Goal: Information Seeking & Learning: Learn about a topic

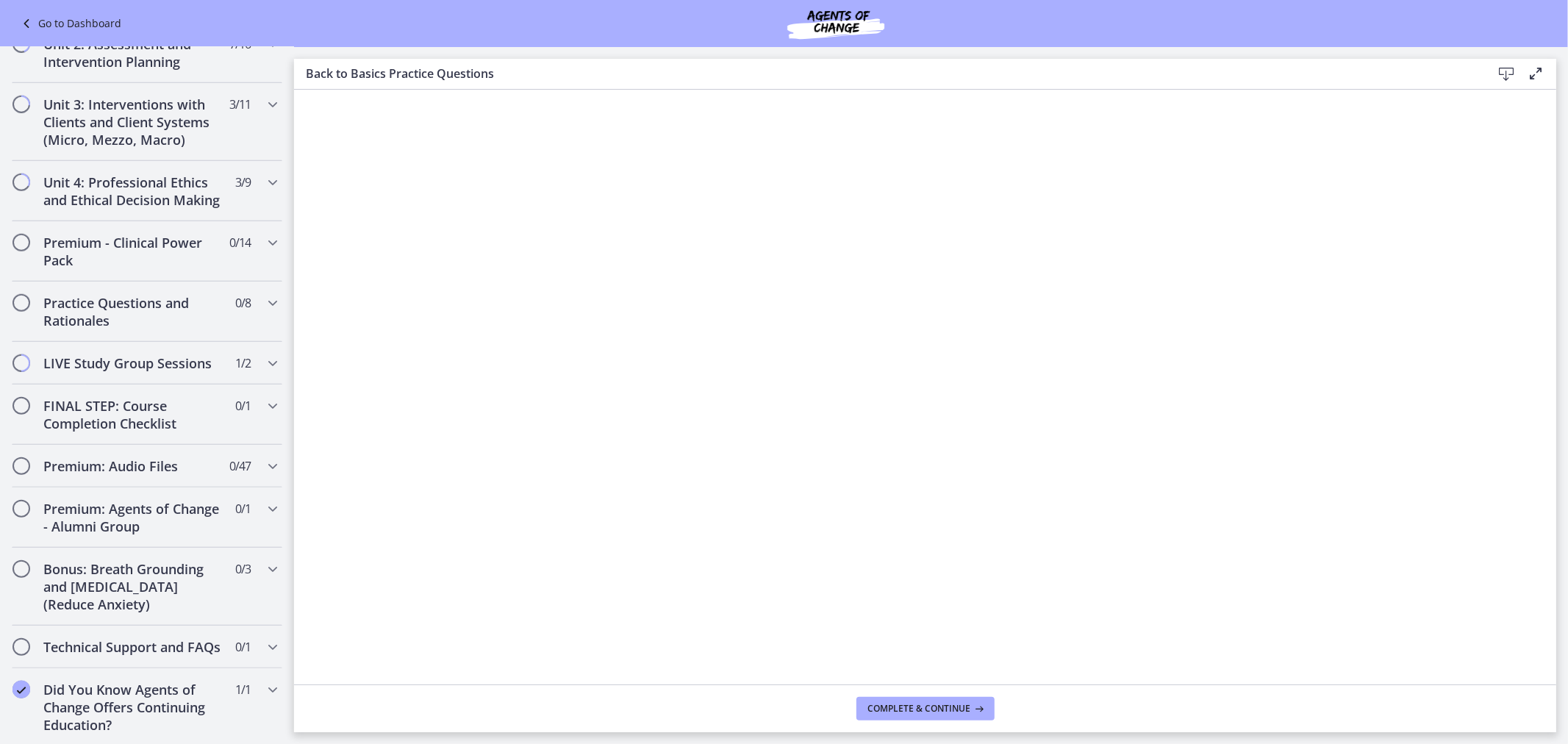
scroll to position [1126, 0]
click at [258, 279] on div "Practice Questions and Rationales 0 / 8 Completed" at bounding box center [147, 309] width 271 height 60
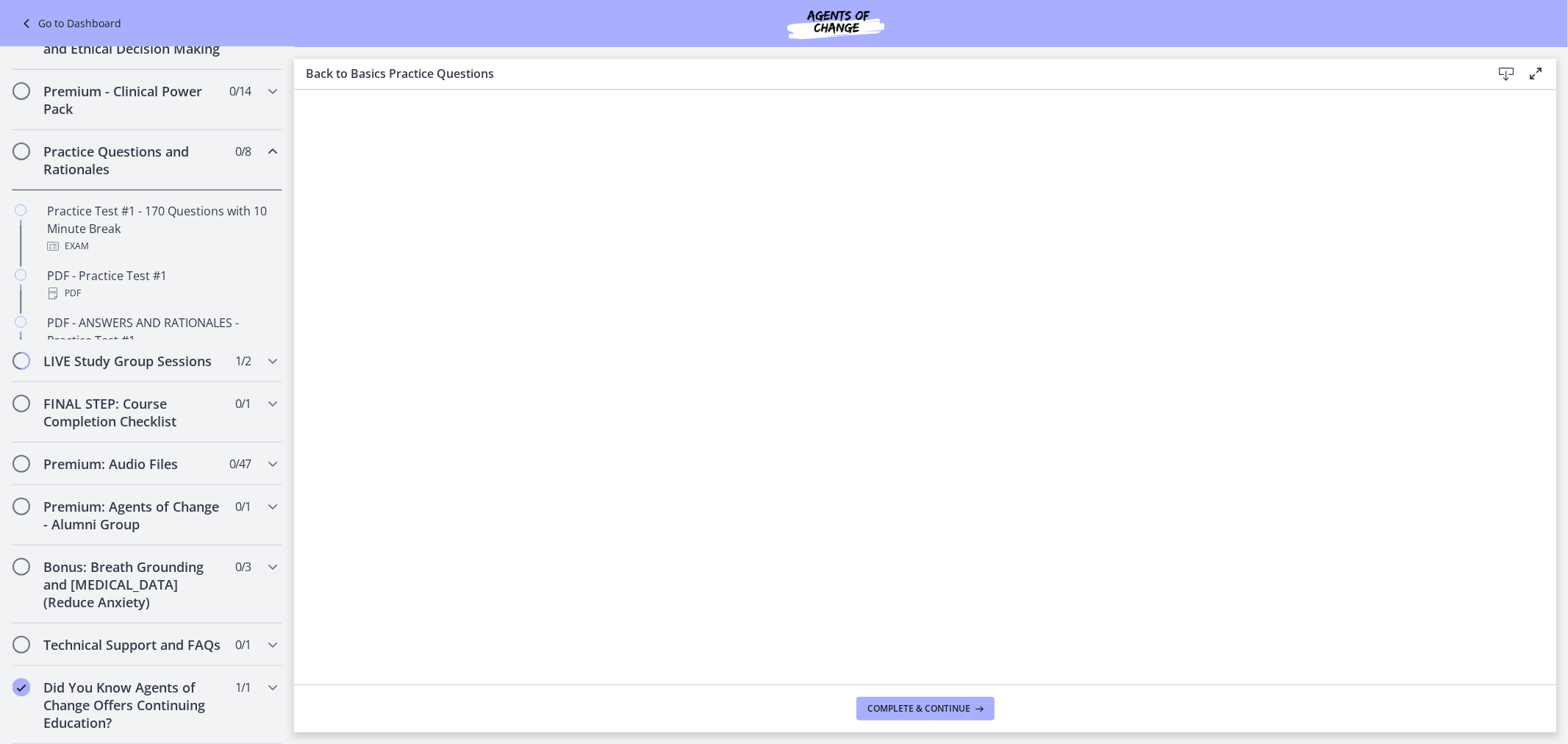
scroll to position [544, 0]
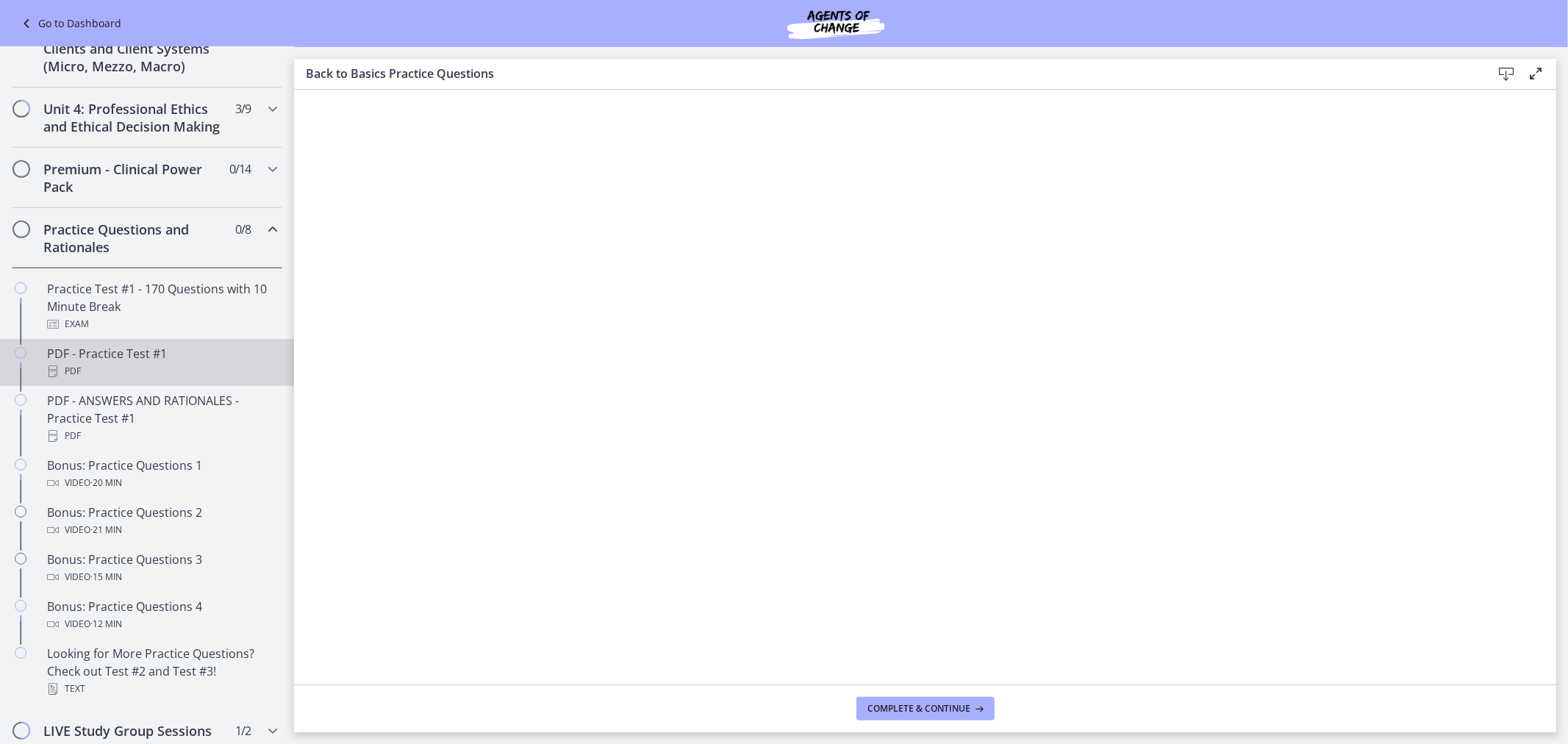
click at [205, 380] on div "PDF - Practice Test #1 PDF" at bounding box center [161, 362] width 229 height 36
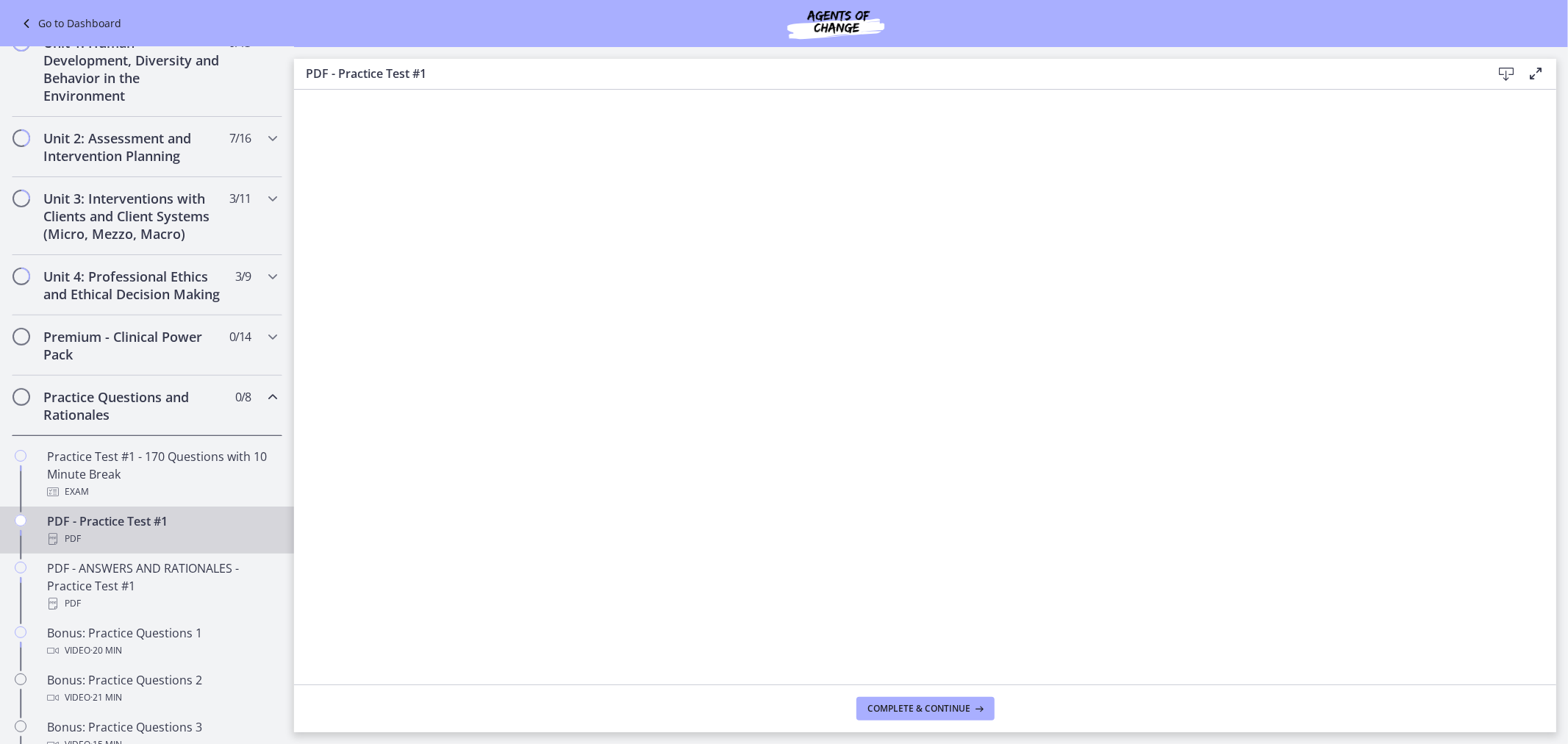
scroll to position [391, 0]
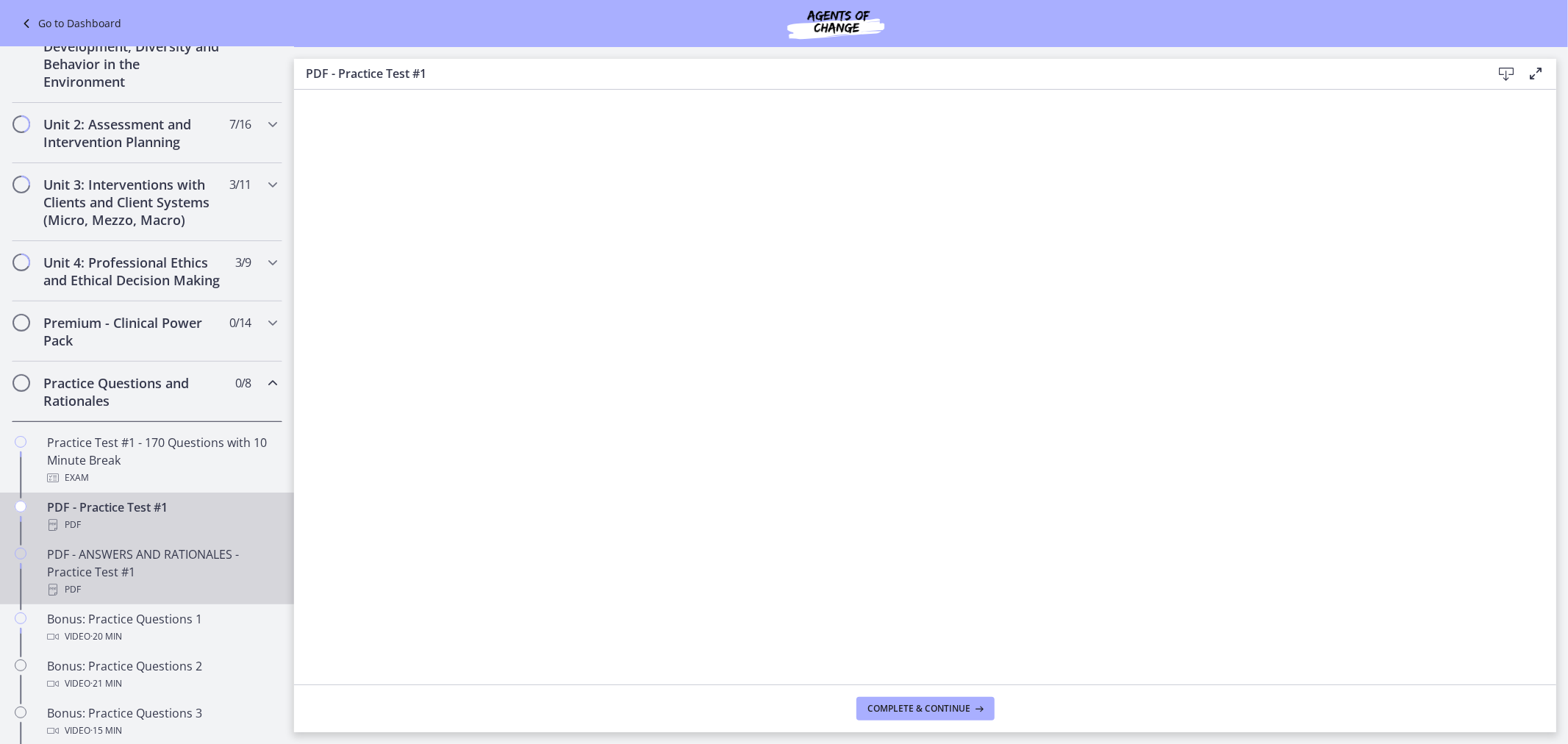
click at [165, 592] on div "PDF - ANSWERS AND RATIONALES - Practice Test #1 PDF" at bounding box center [161, 571] width 229 height 53
